Goal: Transaction & Acquisition: Obtain resource

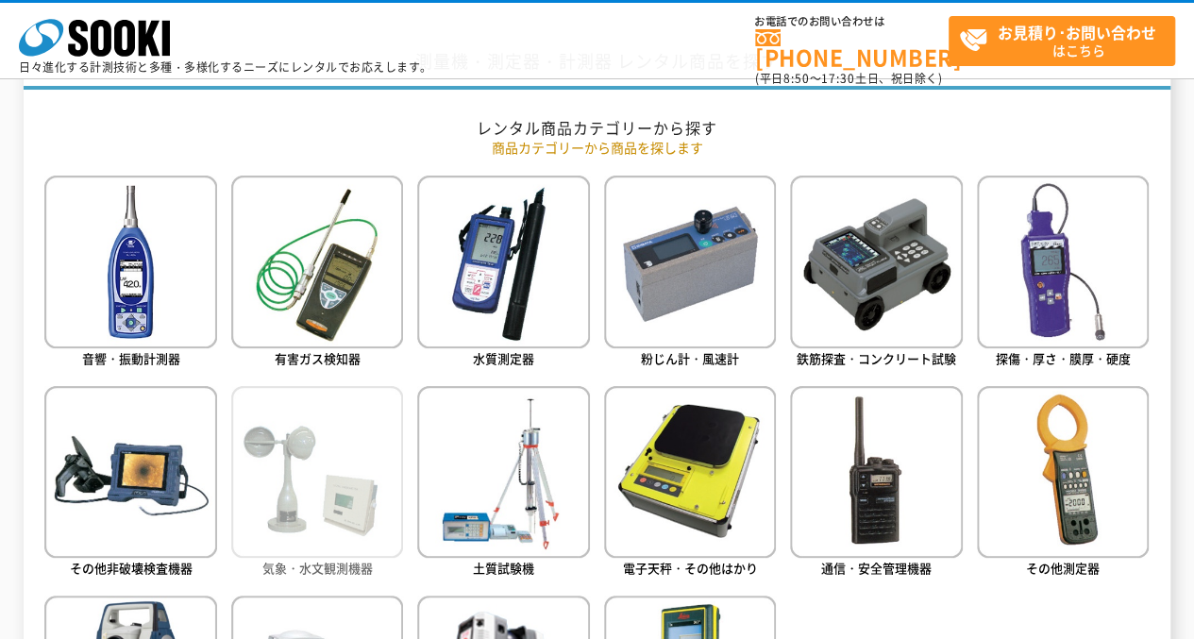
scroll to position [944, 0]
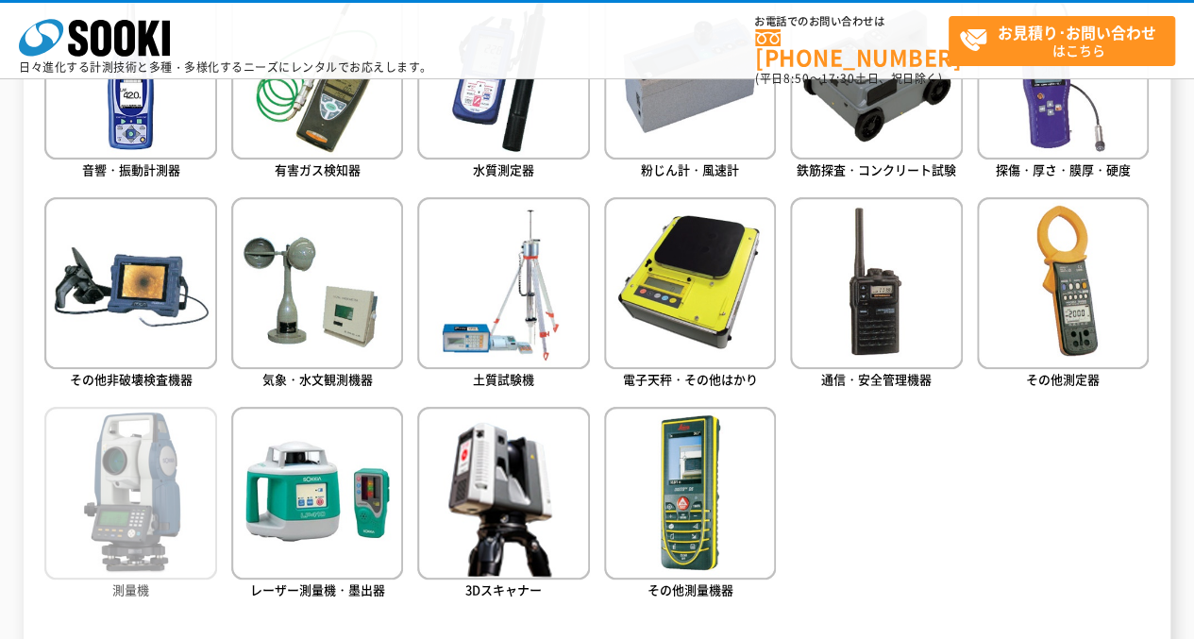
click at [144, 524] on img at bounding box center [130, 493] width 172 height 172
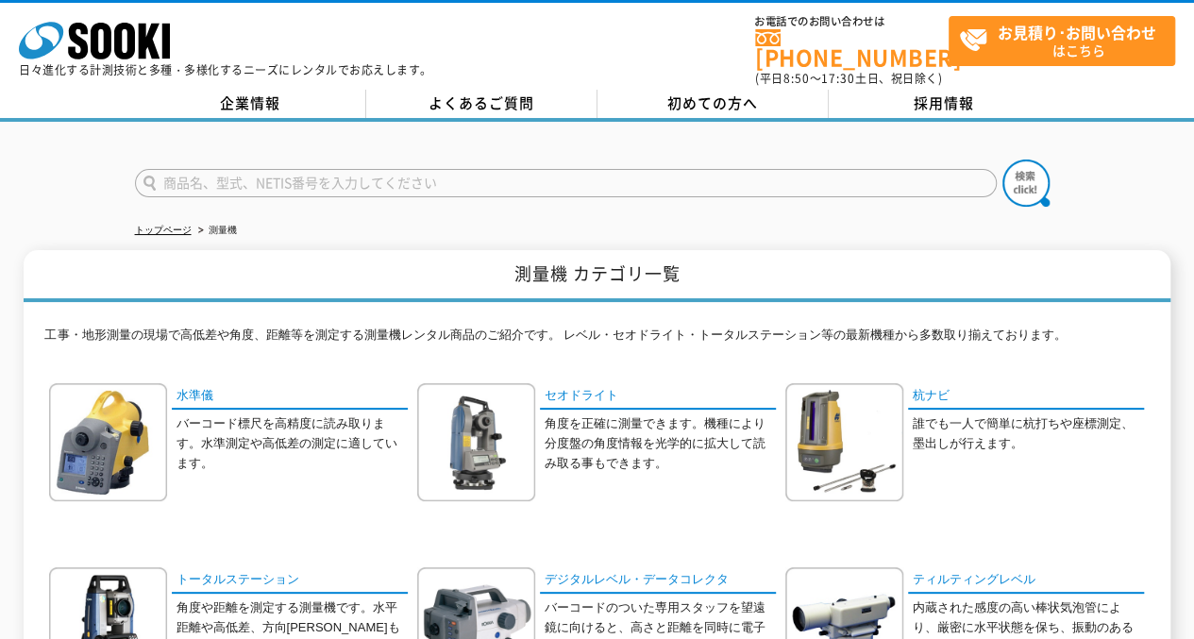
scroll to position [189, 0]
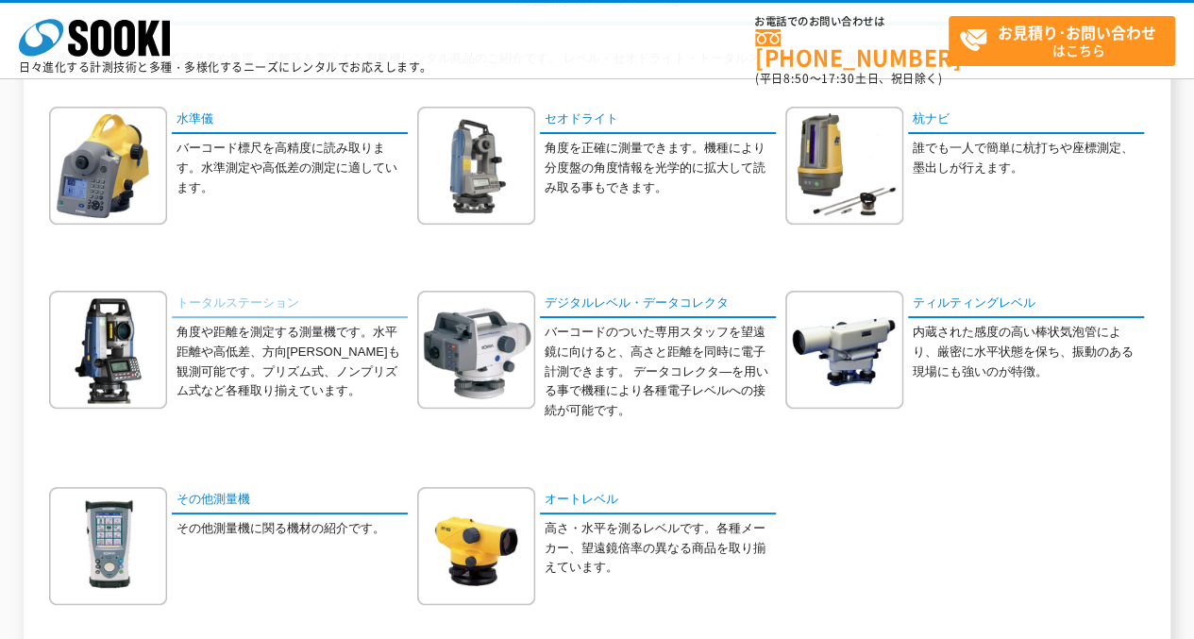
click at [262, 305] on link "トータルステーション" at bounding box center [290, 304] width 236 height 27
click at [283, 299] on link "トータルステーション" at bounding box center [290, 304] width 236 height 27
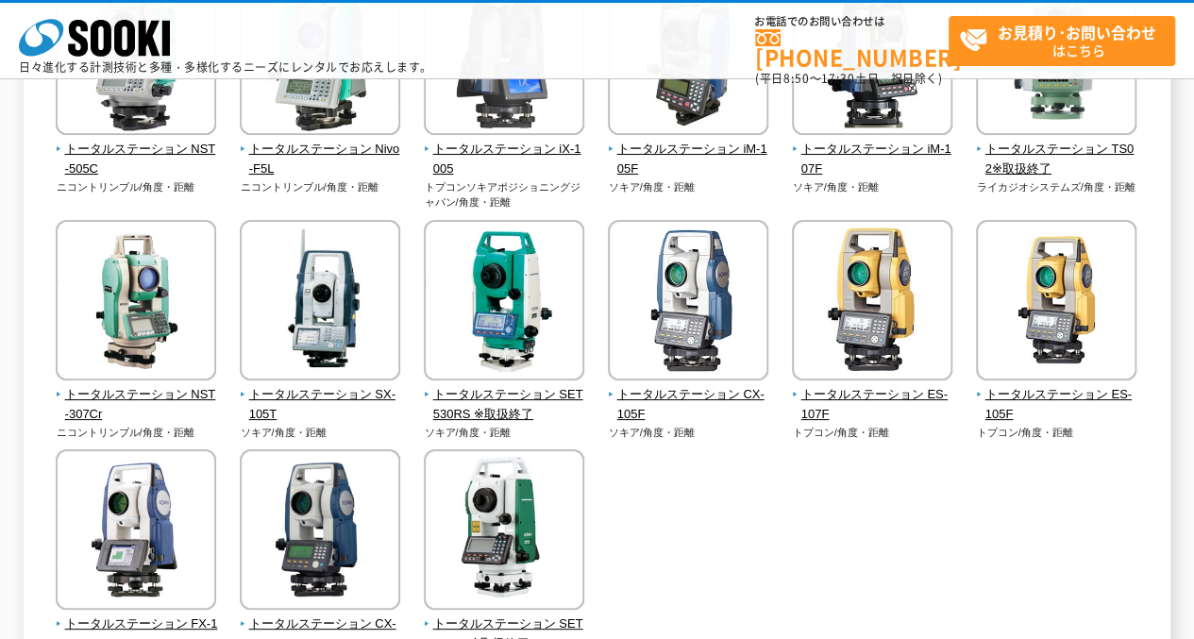
scroll to position [755, 0]
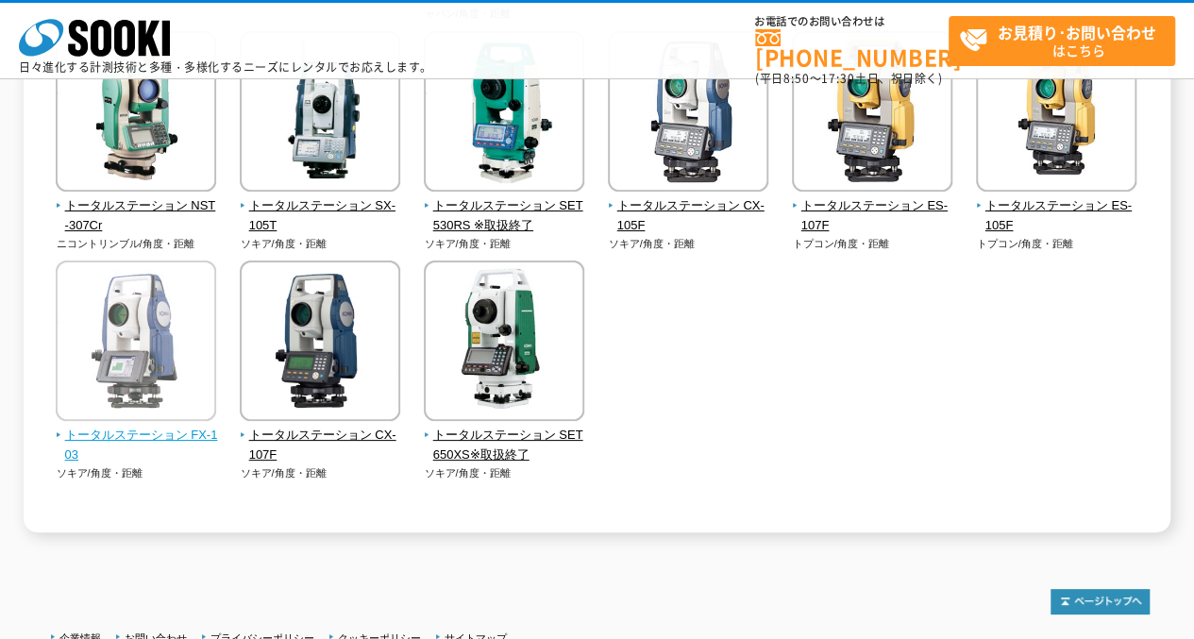
click at [168, 409] on img at bounding box center [136, 343] width 160 height 165
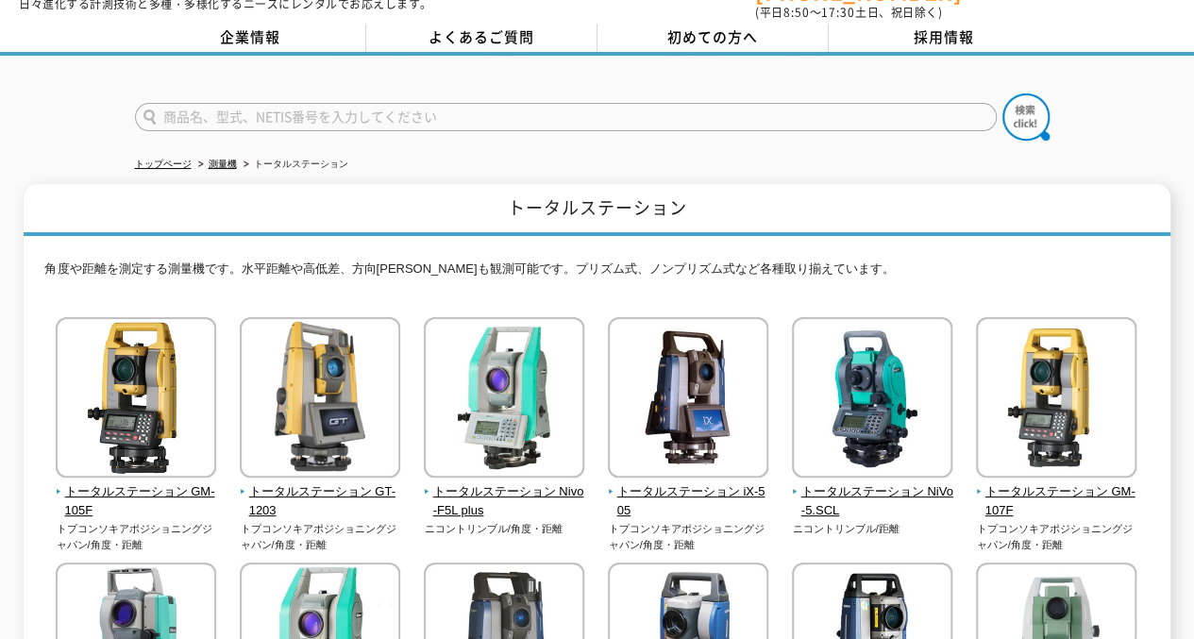
scroll to position [0, 0]
